Goal: Find specific page/section: Find specific page/section

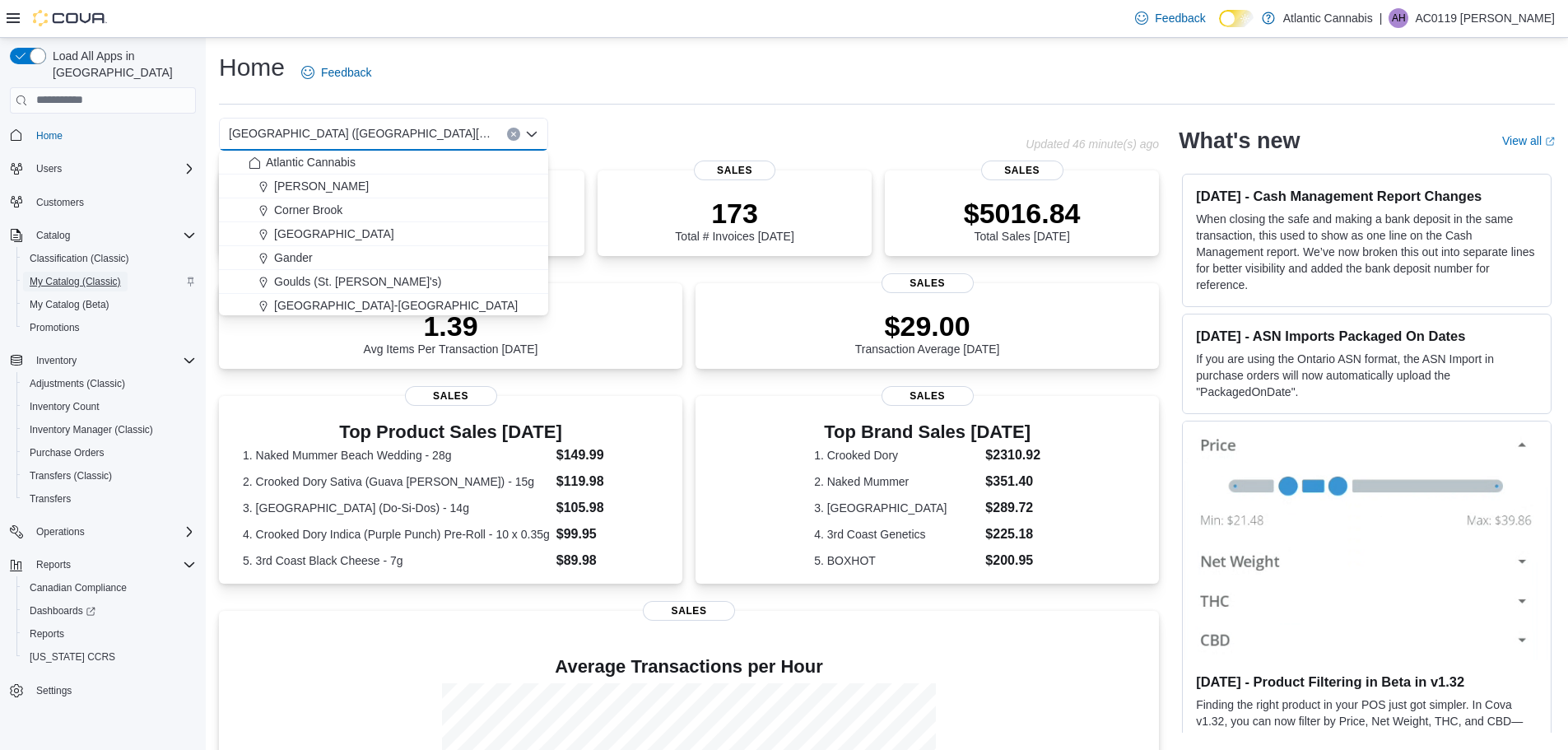
click at [78, 275] on span "My Catalog (Classic)" at bounding box center [75, 282] width 91 height 13
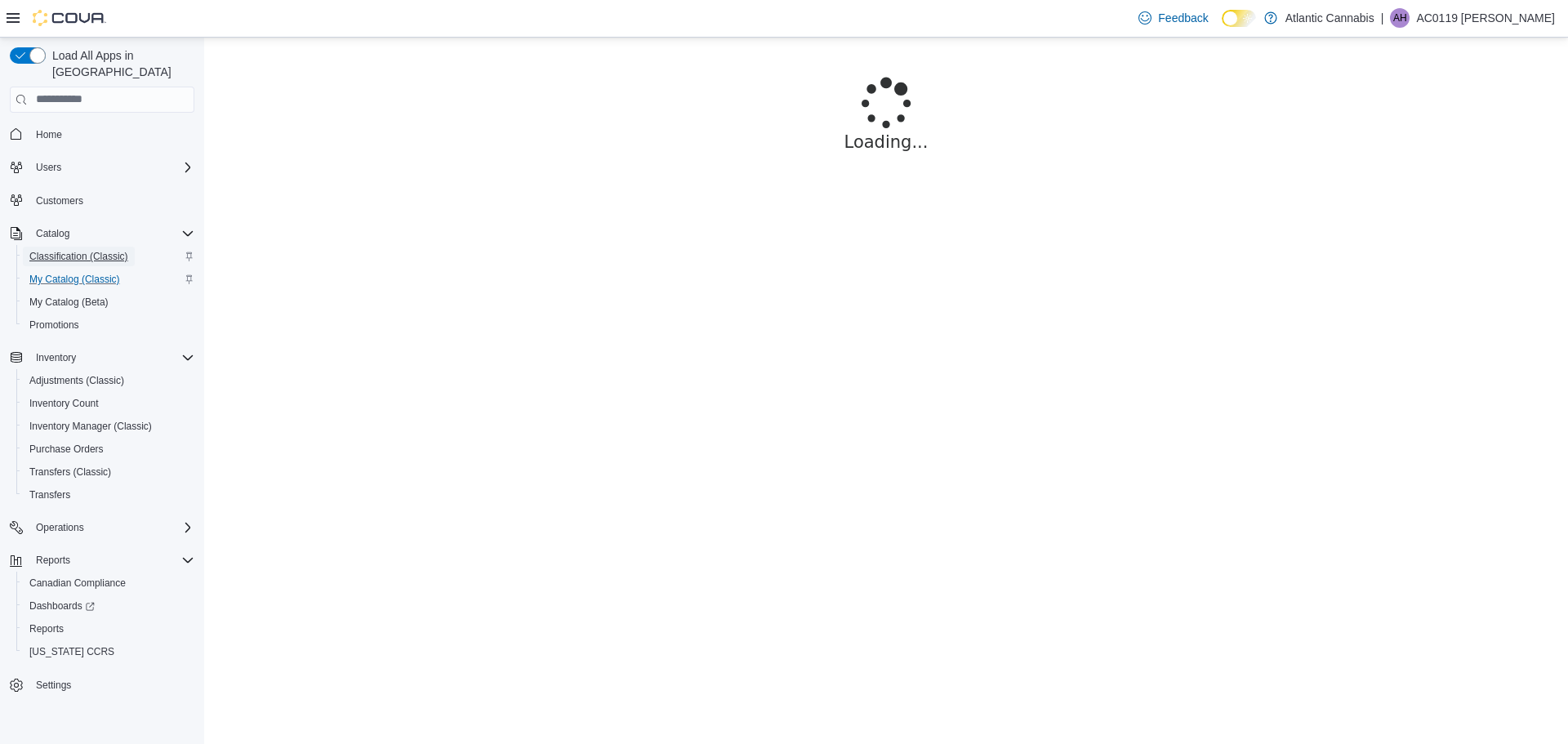
click at [84, 250] on span "Classification (Classic)" at bounding box center [78, 256] width 98 height 13
click at [1490, 16] on p "AC0119 [PERSON_NAME]" at bounding box center [1485, 18] width 139 height 20
click at [1448, 157] on span "Sign Out" at bounding box center [1449, 159] width 44 height 16
